Goal: Task Accomplishment & Management: Complete application form

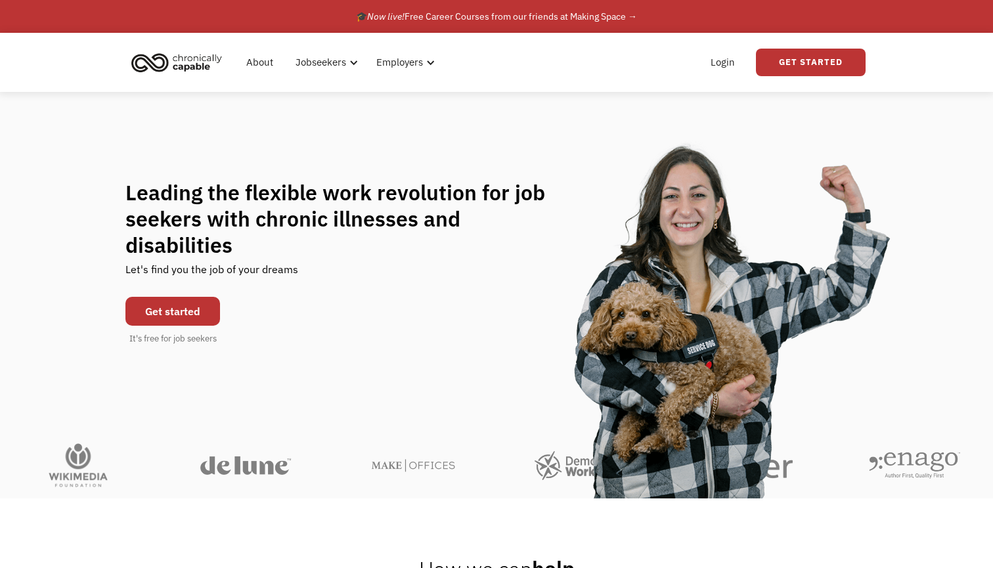
click at [176, 297] on link "Get started" at bounding box center [172, 311] width 95 height 29
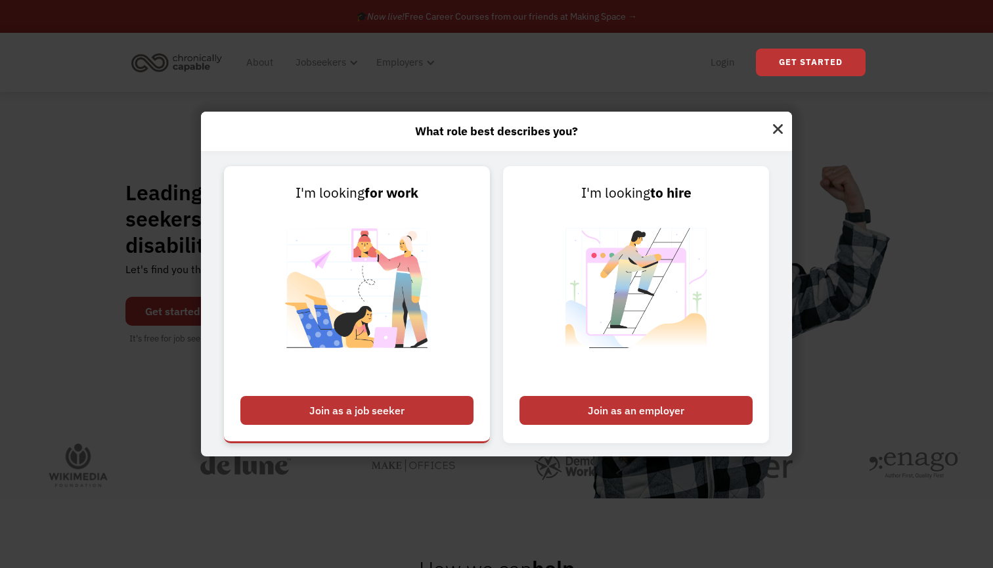
click at [412, 407] on div "Join as a job seeker" at bounding box center [356, 410] width 233 height 29
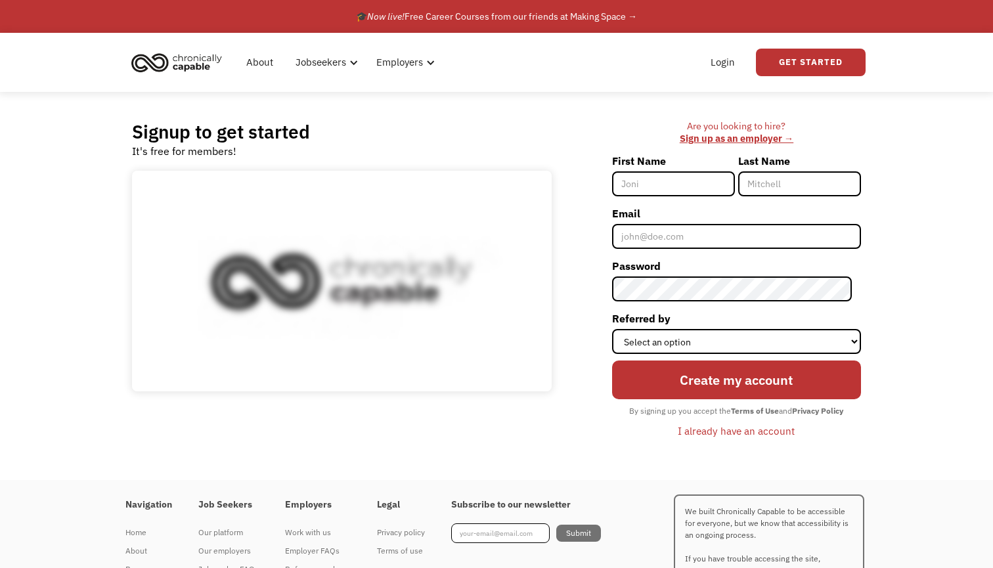
click at [677, 194] on input "First Name" at bounding box center [673, 183] width 123 height 25
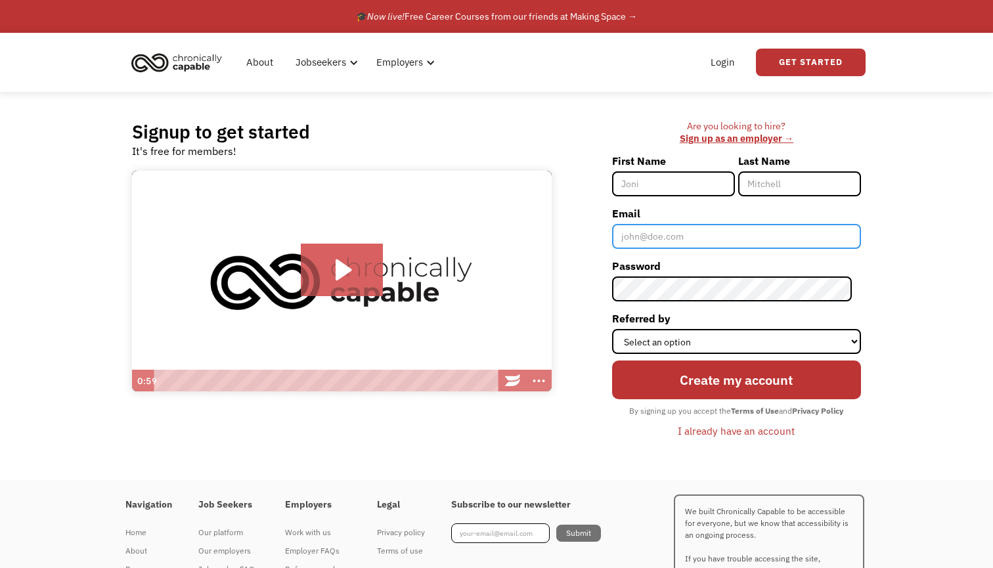
type input "[EMAIL_ADDRESS][DOMAIN_NAME]"
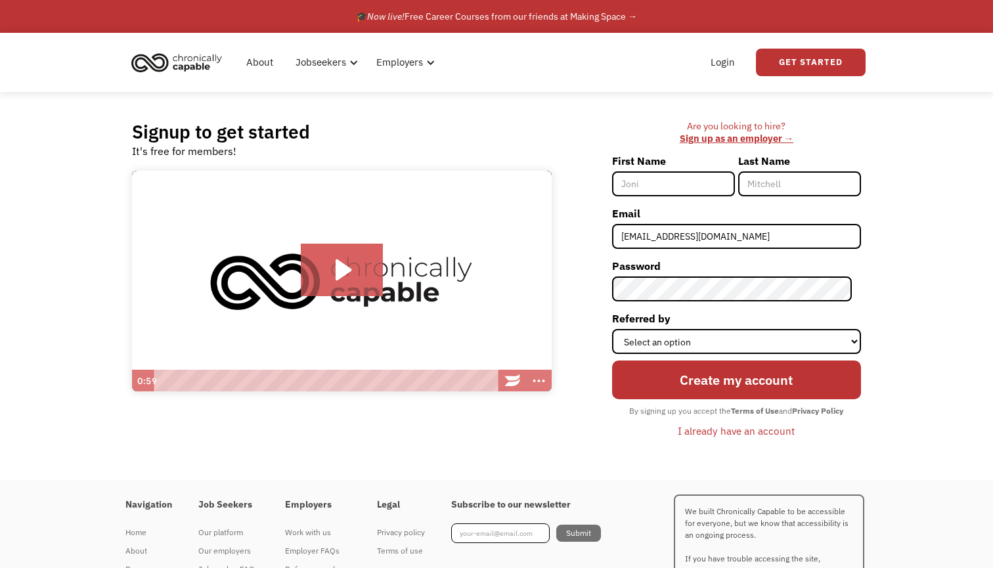
click at [688, 194] on input "First Name" at bounding box center [673, 183] width 123 height 25
type input "Folasade"
type input "Oyekenu"
click at [741, 379] on input "Create my account" at bounding box center [736, 380] width 249 height 39
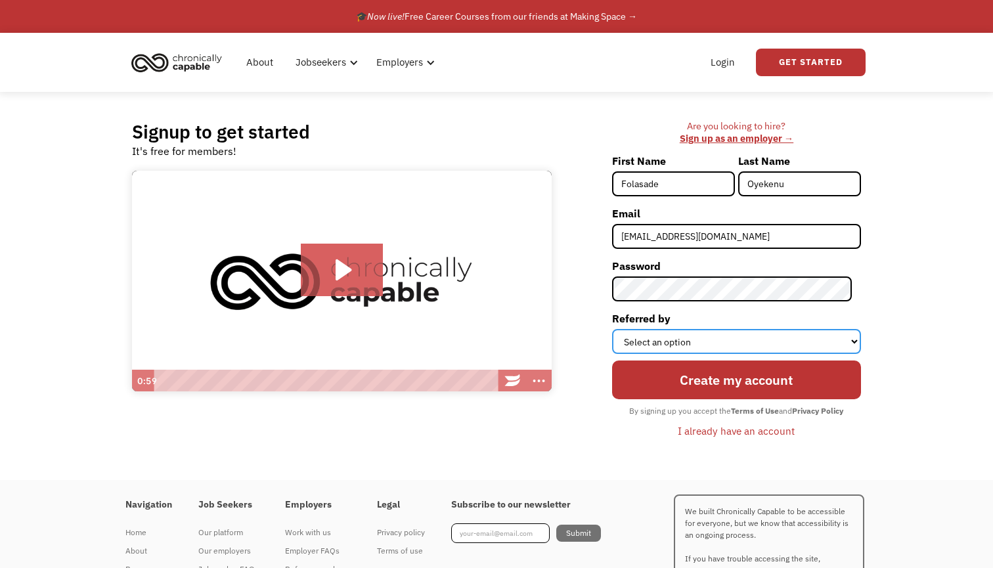
select select "Other"
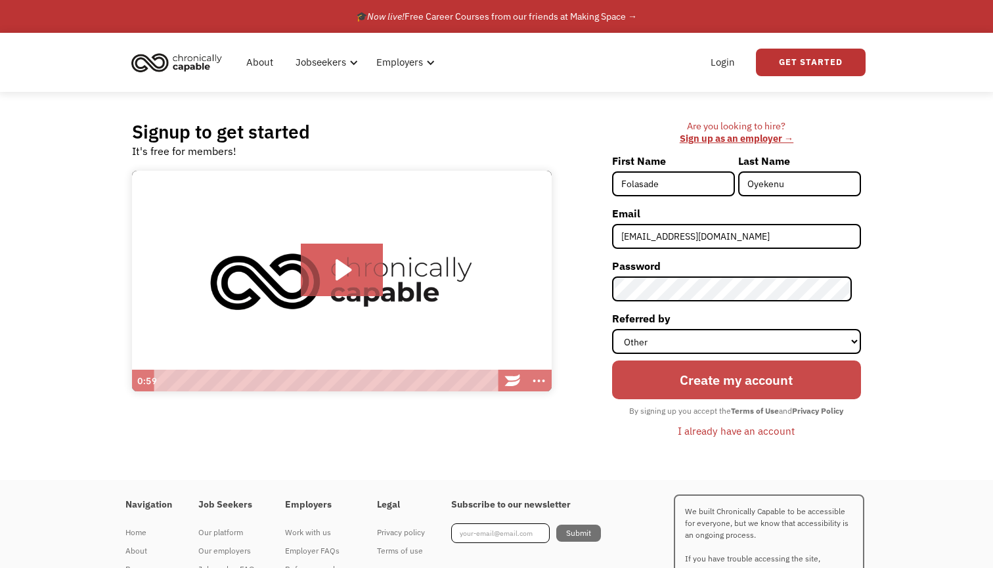
click at [697, 384] on input "Create my account" at bounding box center [736, 380] width 249 height 39
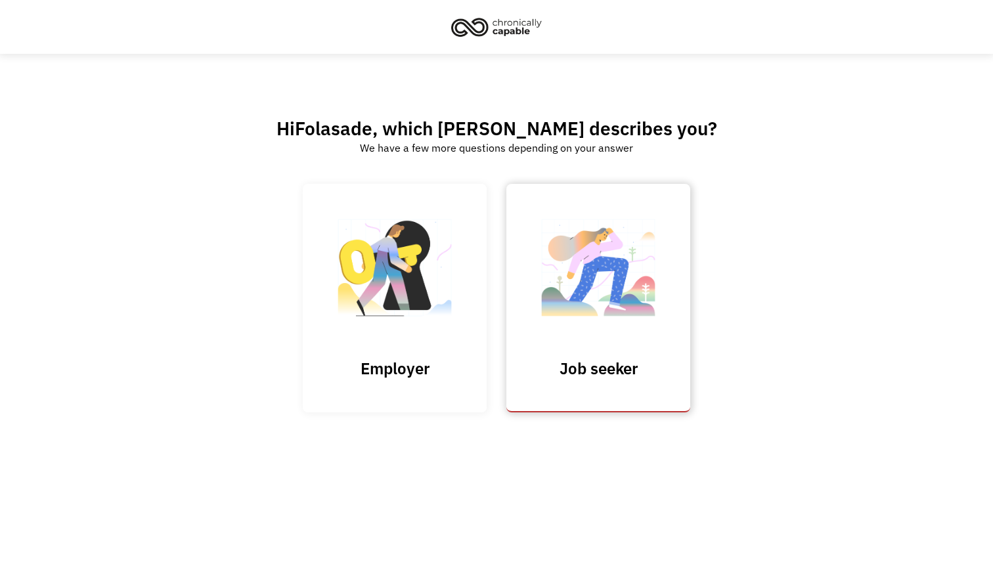
click at [601, 300] on img at bounding box center [598, 274] width 131 height 128
click at [499, 26] on img at bounding box center [496, 26] width 99 height 29
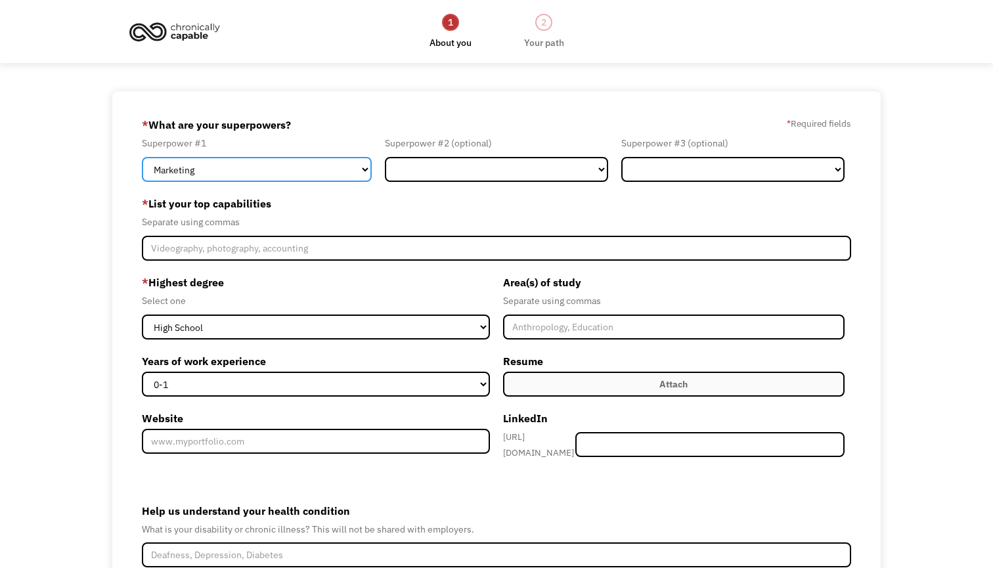
select select "Science & Education"
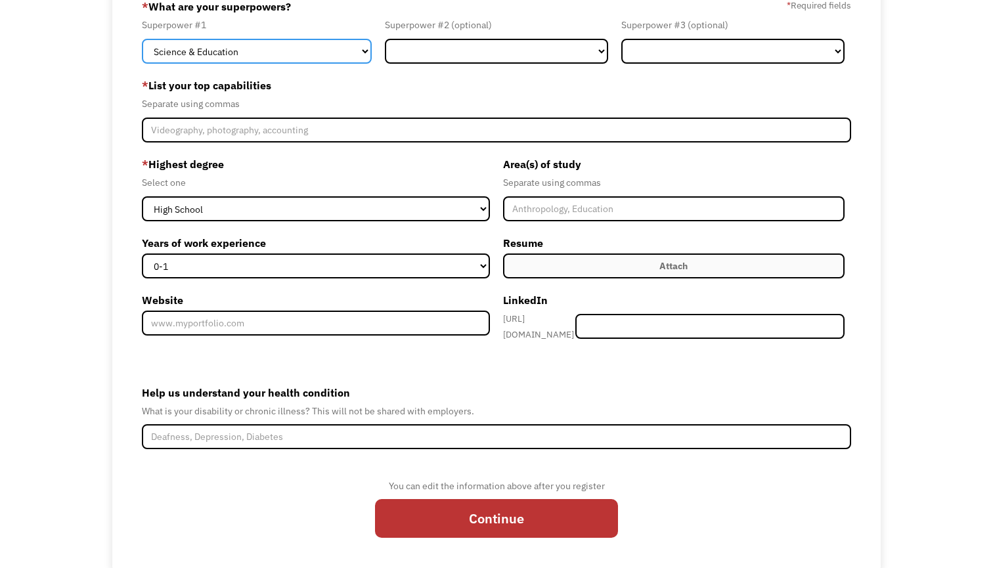
scroll to position [118, 0]
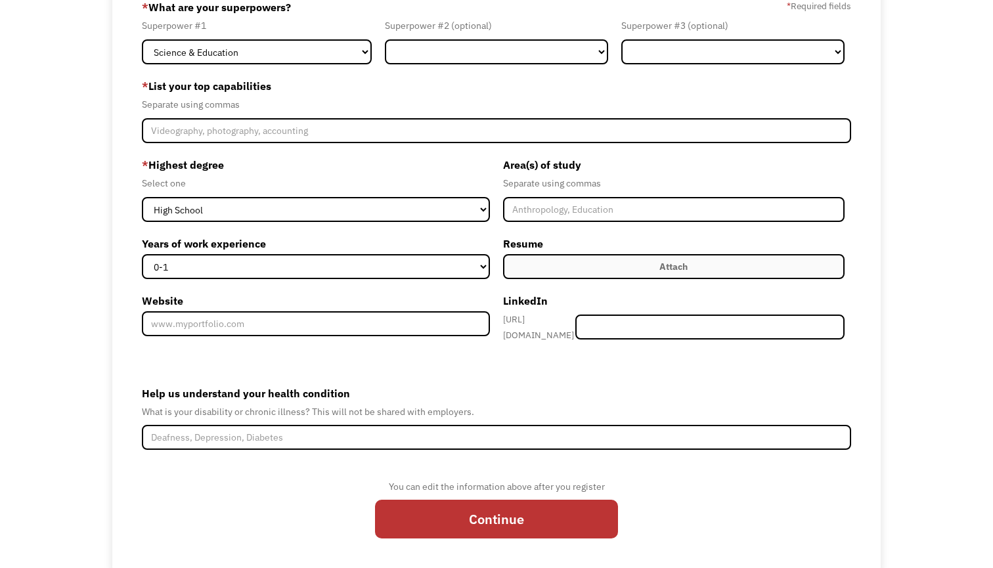
click at [287, 223] on div "* Highest degree Select one High School Associates Bachelors Master's PhD Years…" at bounding box center [319, 251] width 355 height 194
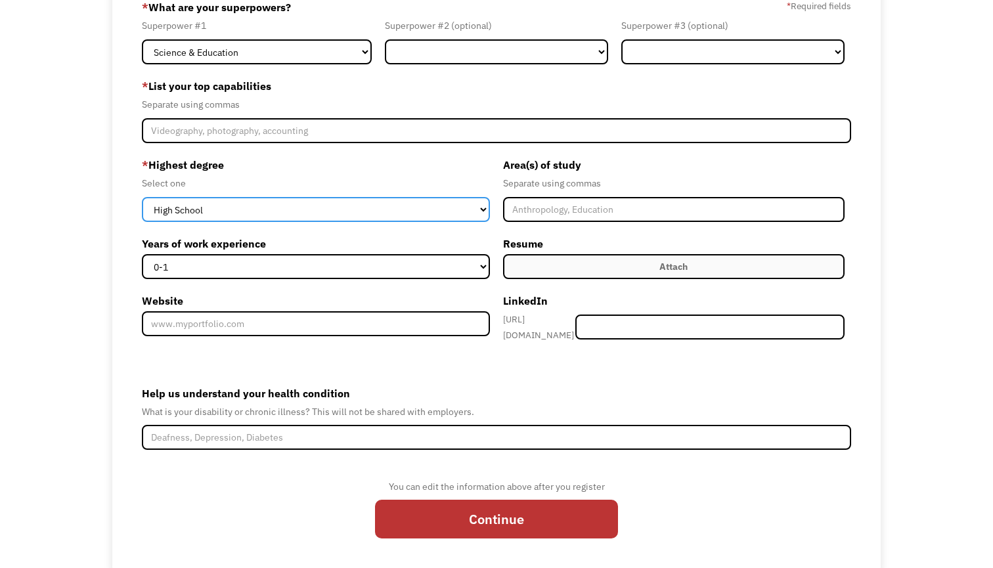
select select "bachelors"
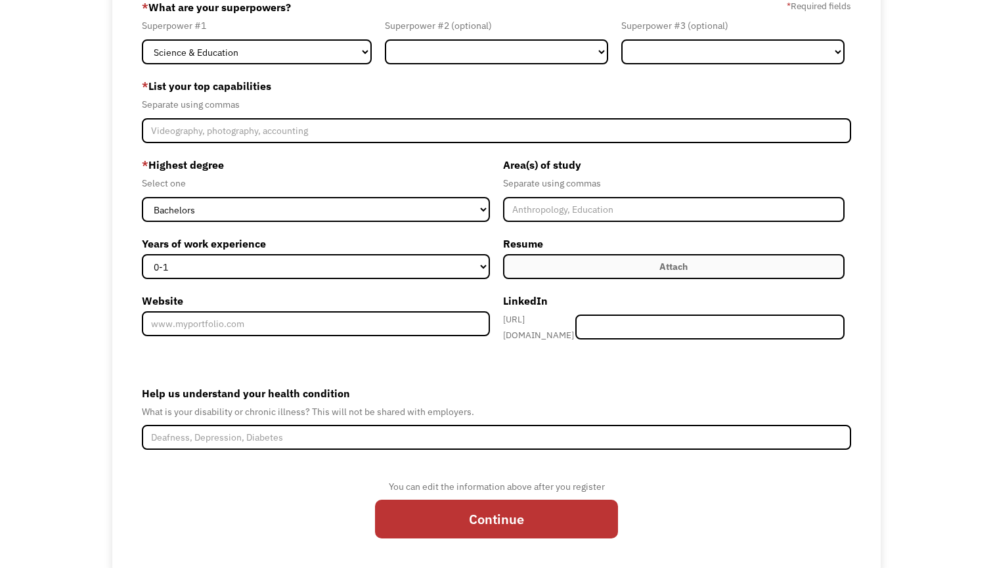
click at [554, 491] on div "You can edit the information above after you register Continue" at bounding box center [496, 515] width 243 height 72
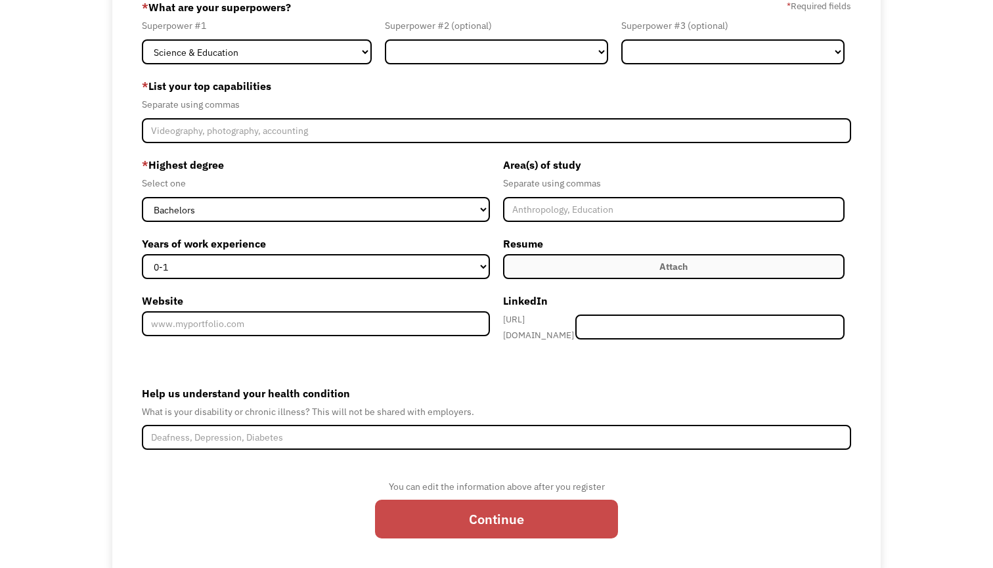
click at [531, 515] on input "Continue" at bounding box center [496, 519] width 243 height 39
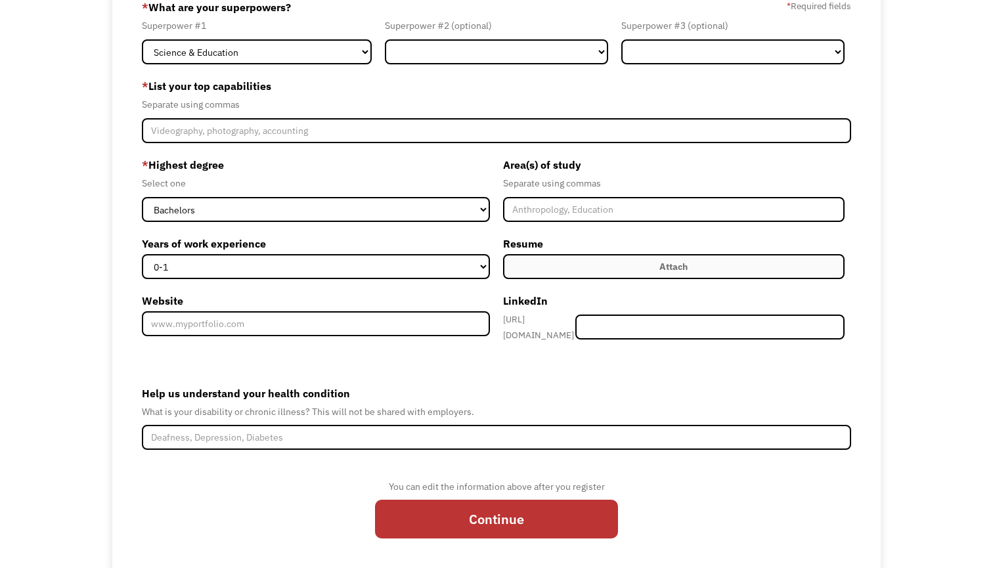
click at [445, 95] on label "* List your top capabilities" at bounding box center [496, 86] width 709 height 21
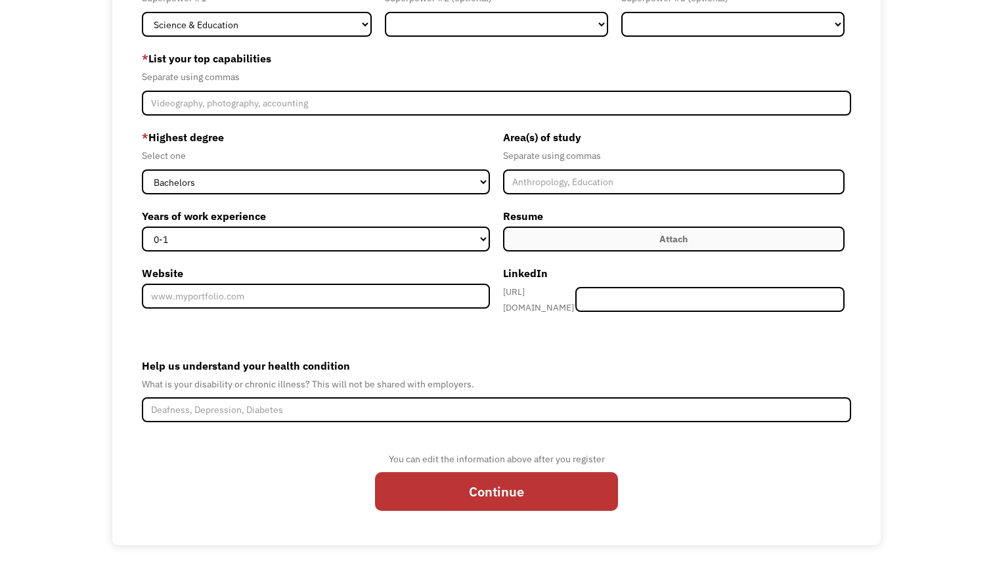
scroll to position [144, 0]
